Goal: Transaction & Acquisition: Book appointment/travel/reservation

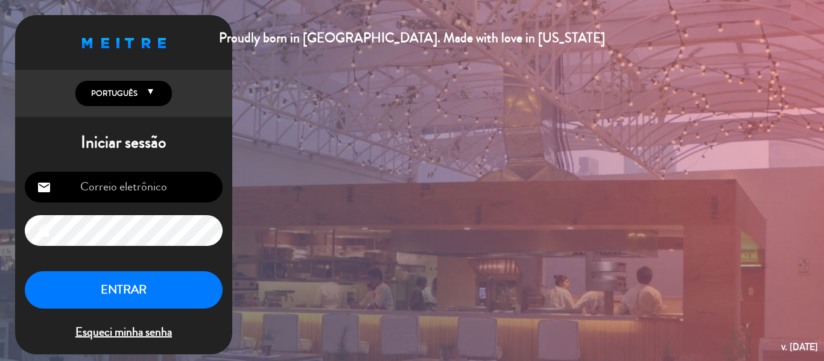
type input "[EMAIL_ADDRESS][DOMAIN_NAME]"
click at [170, 298] on button "ENTRAR" at bounding box center [124, 290] width 198 height 38
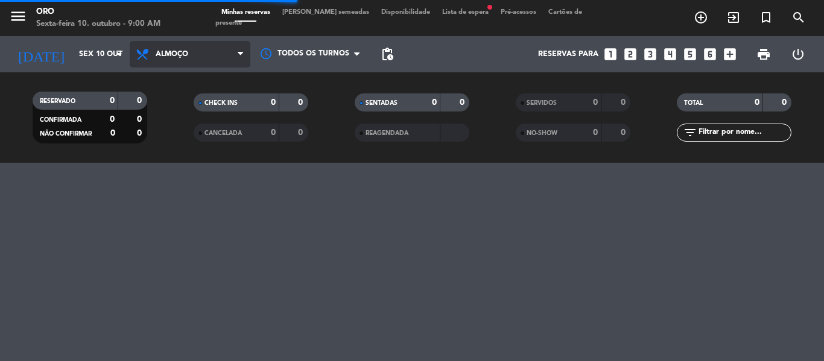
click at [242, 56] on icon at bounding box center [240, 54] width 5 height 10
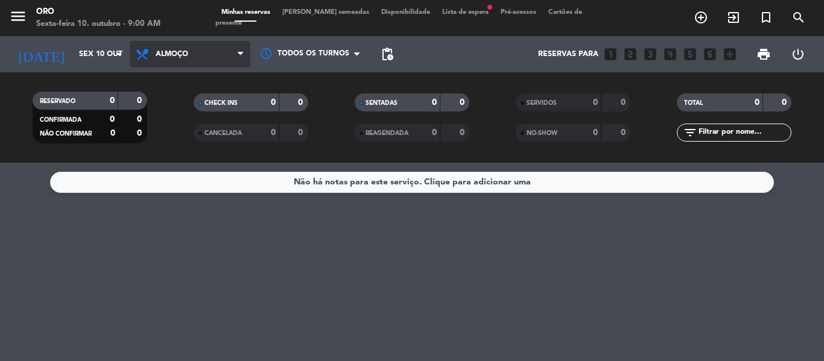
click at [242, 59] on icon at bounding box center [240, 54] width 5 height 10
click at [191, 130] on div "menu Oro Sexta-feira 10. outubro - 9:00 AM Minhas reservas Mesas semeadas Dispo…" at bounding box center [412, 81] width 824 height 163
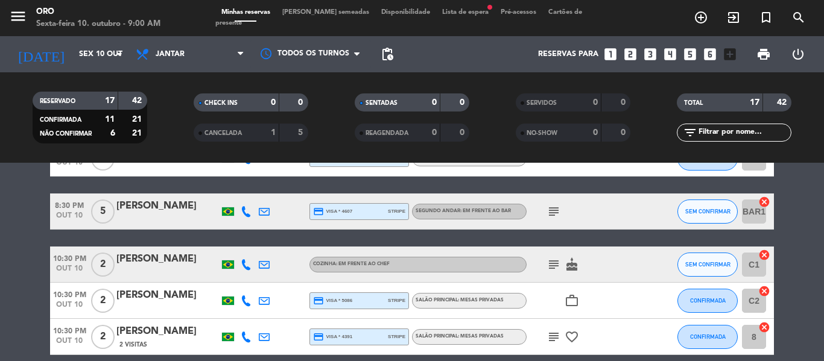
scroll to position [600, 0]
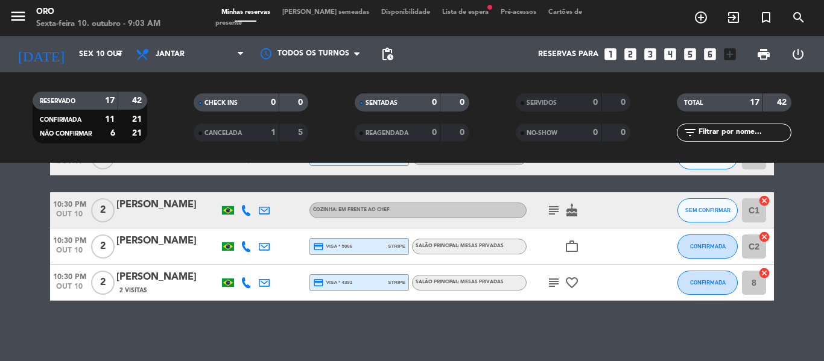
click at [632, 50] on icon "looks_two" at bounding box center [631, 54] width 16 height 16
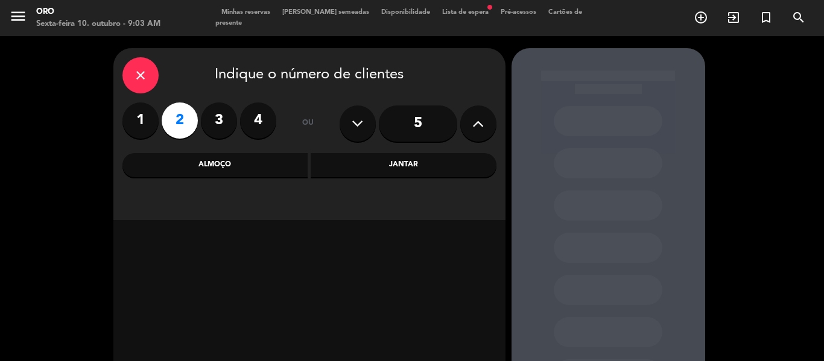
click at [428, 168] on div "Jantar" at bounding box center [404, 165] width 186 height 24
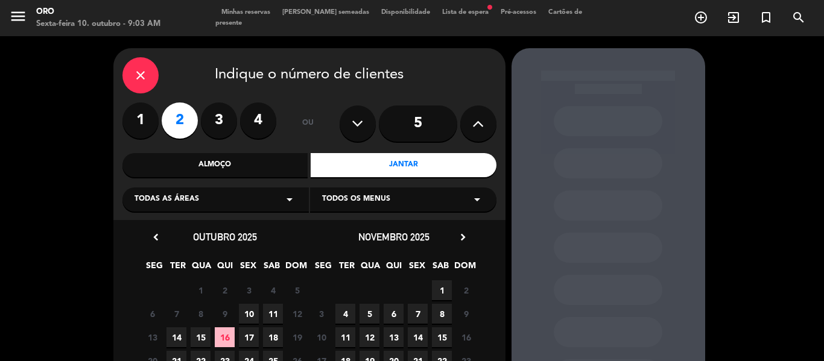
click at [254, 306] on span "10" at bounding box center [249, 314] width 20 height 20
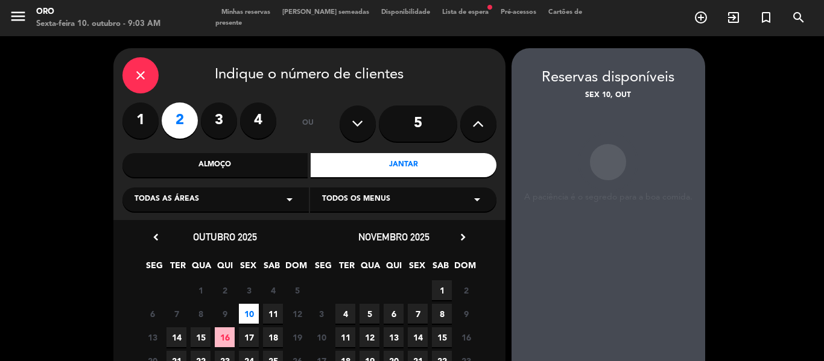
scroll to position [48, 0]
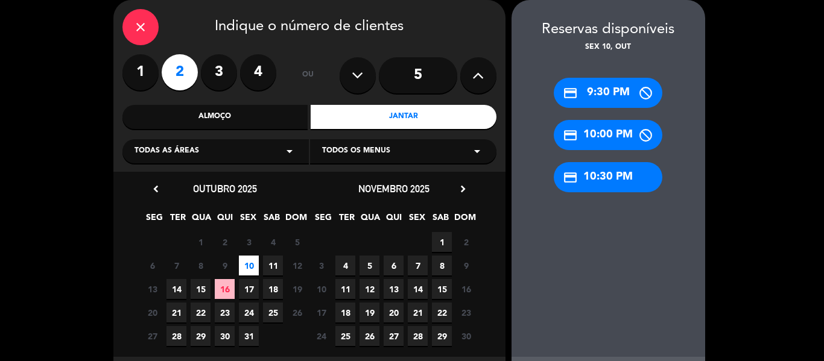
click at [633, 176] on div "credit_card 10:30 PM" at bounding box center [608, 177] width 109 height 30
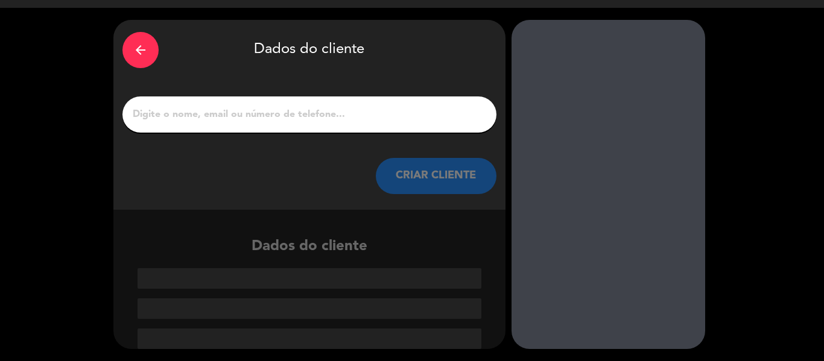
scroll to position [28, 0]
click at [283, 110] on input "1" at bounding box center [310, 114] width 356 height 17
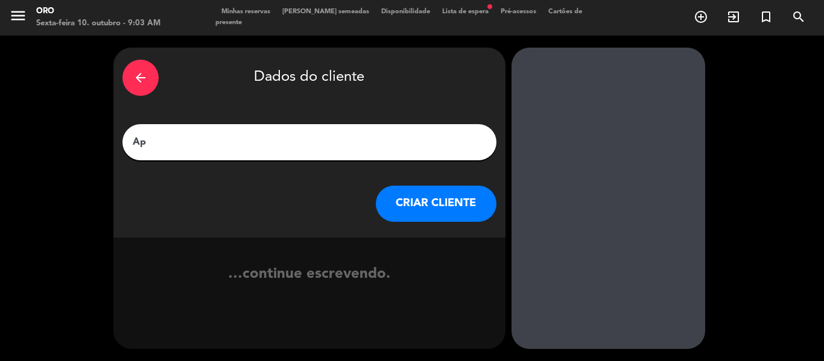
type input "A"
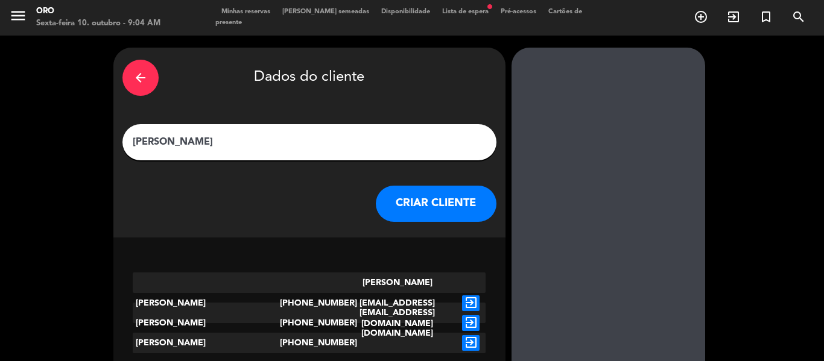
scroll to position [28, 0]
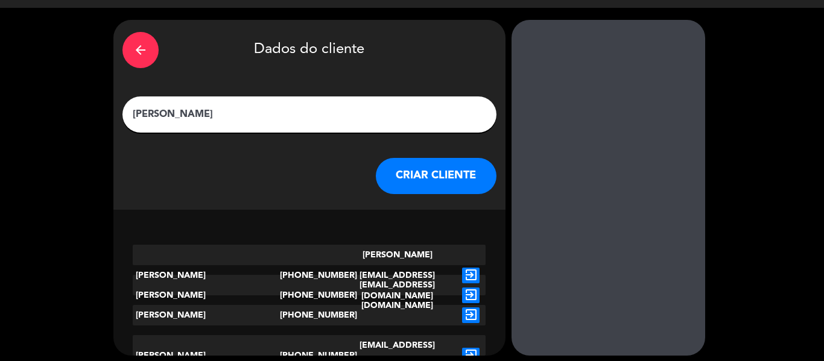
type input "[PERSON_NAME]"
click at [472, 291] on icon "exit_to_app" at bounding box center [470, 296] width 17 height 16
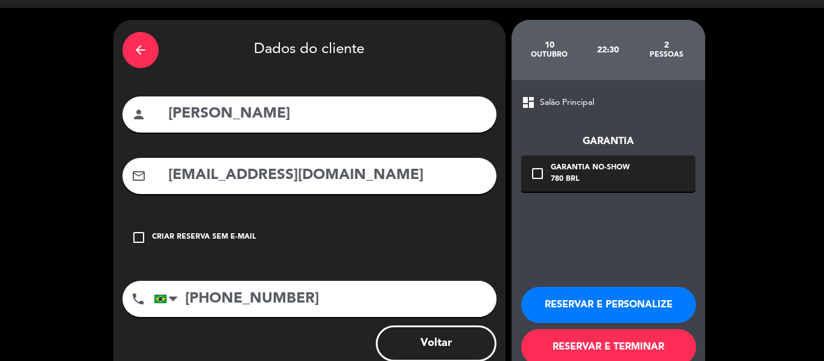
click at [540, 173] on icon "check_box_outline_blank" at bounding box center [537, 173] width 14 height 14
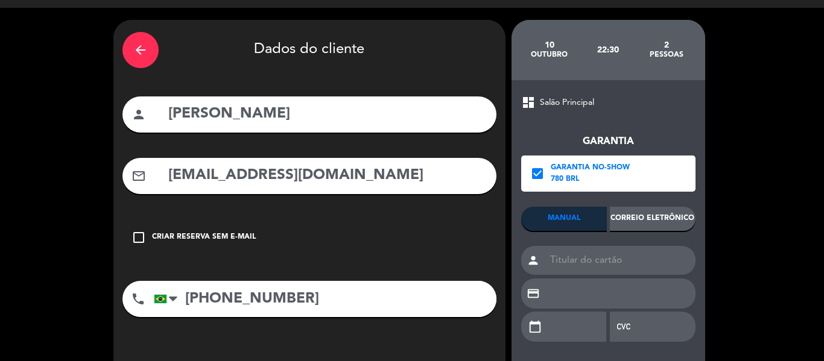
click at [659, 217] on div "Correio eletrônico" at bounding box center [653, 219] width 86 height 24
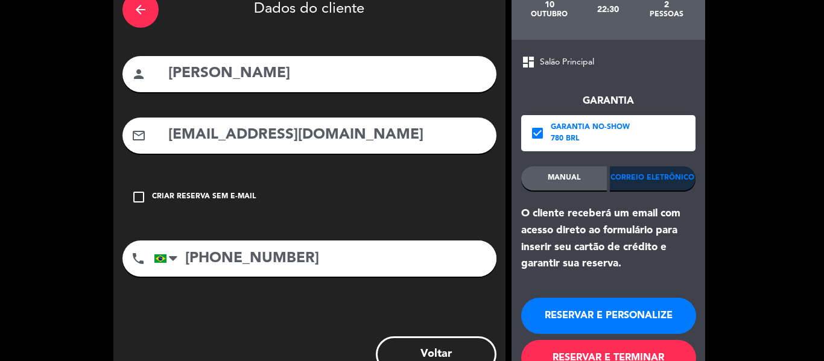
scroll to position [89, 0]
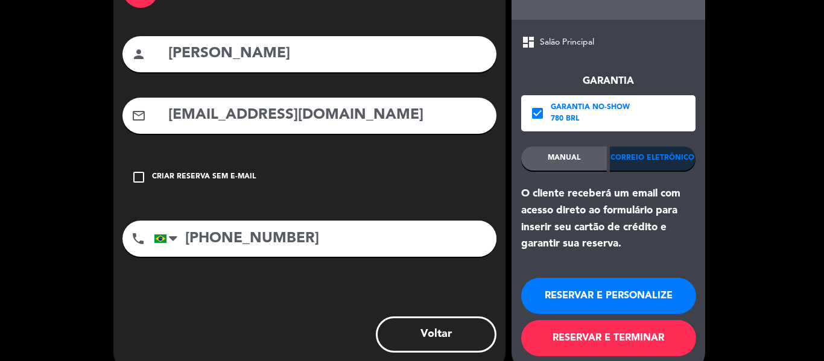
click at [629, 293] on button "RESERVAR E PERSONALIZE" at bounding box center [608, 296] width 175 height 36
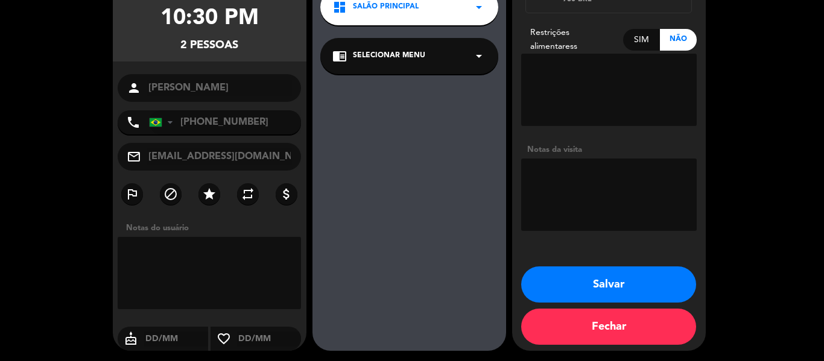
scroll to position [121, 0]
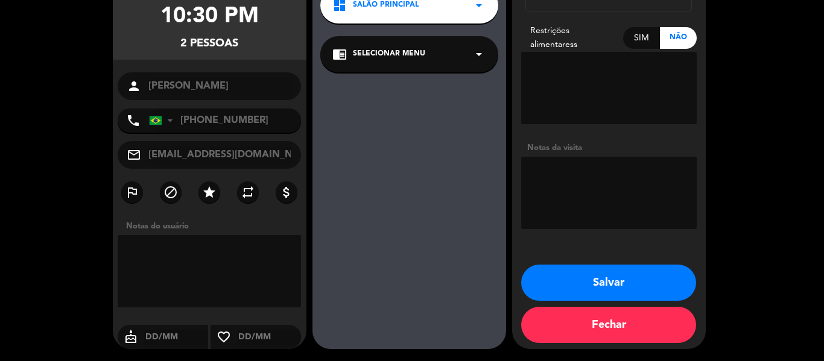
click at [630, 281] on button "Salvar" at bounding box center [608, 283] width 175 height 36
